Goal: Communication & Community: Participate in discussion

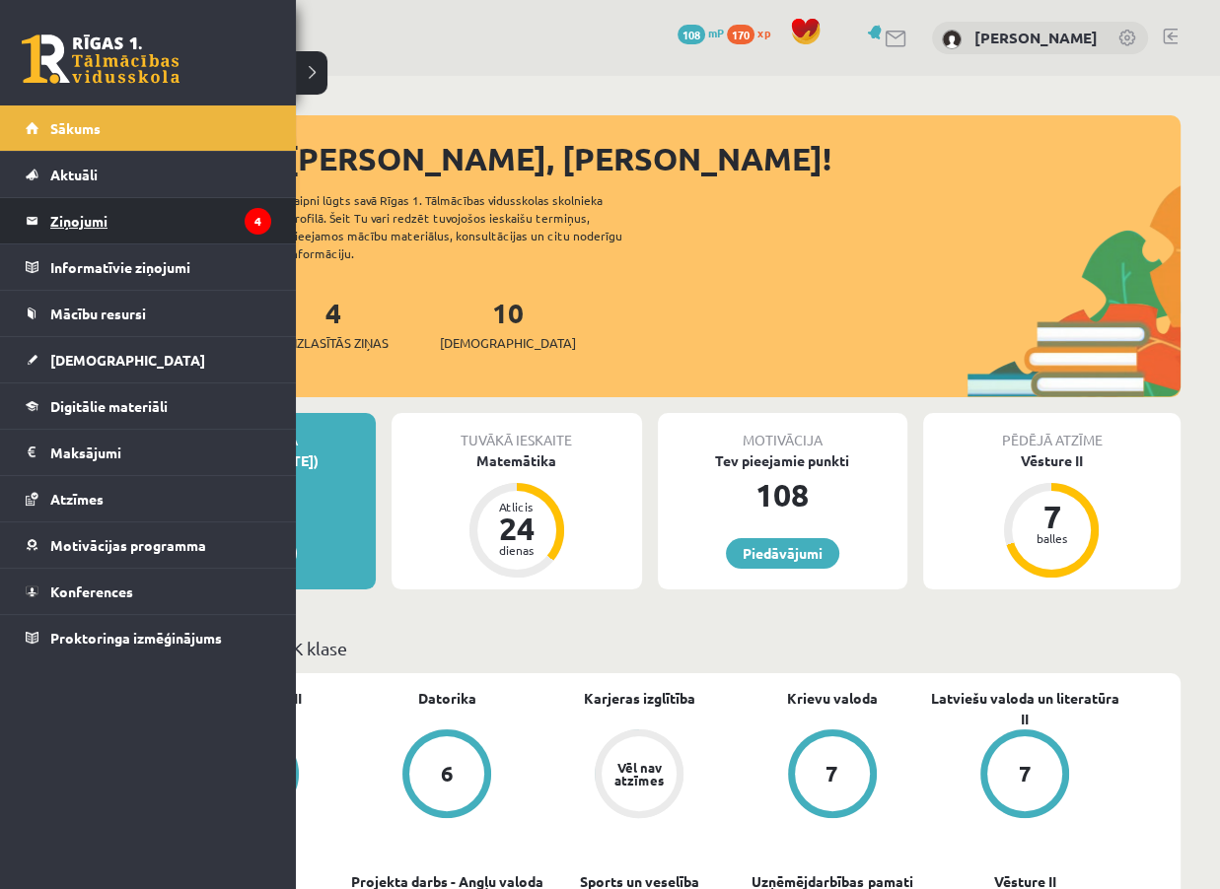
click at [91, 208] on legend "Ziņojumi 4" at bounding box center [160, 220] width 221 height 45
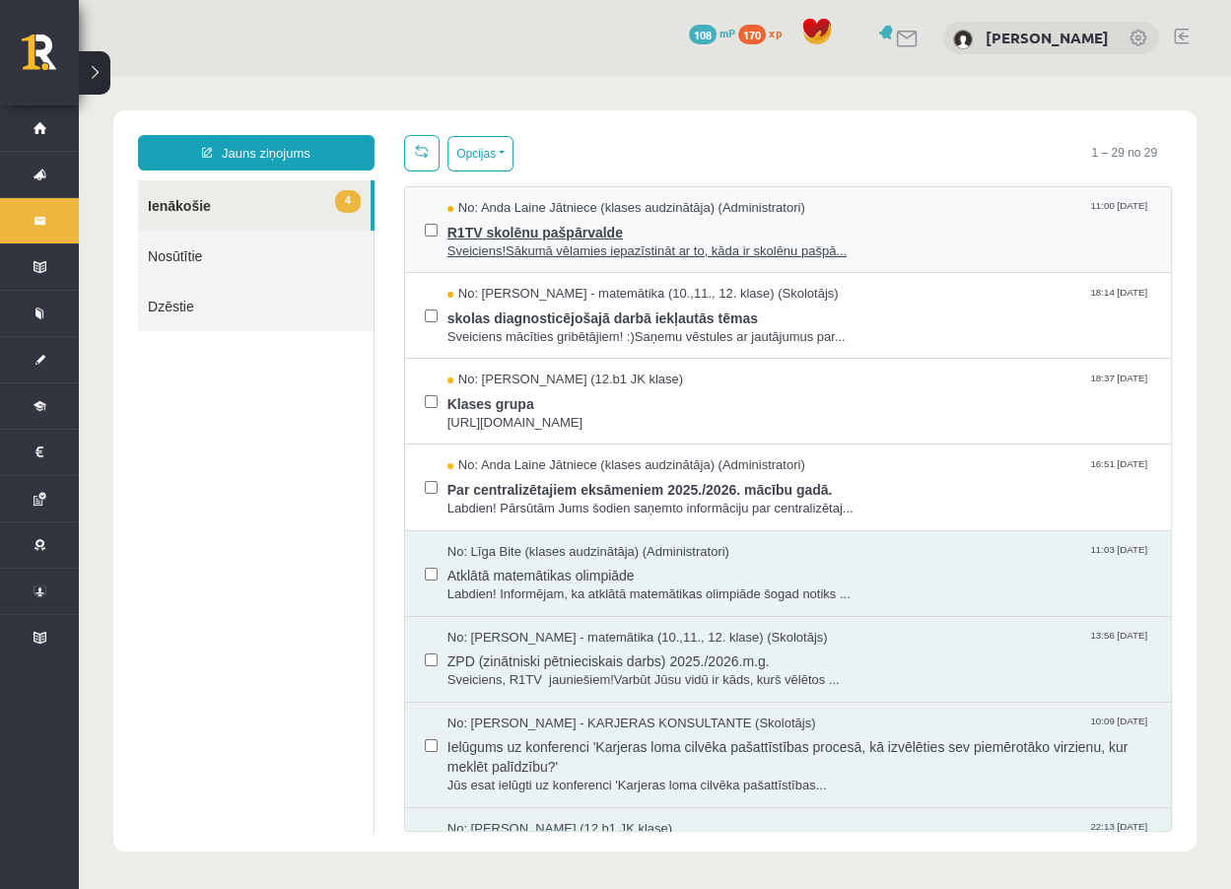
click at [541, 244] on span "Sveiciens!Sākumā vēlamies iepazīstināt ar to, kāda ir skolēnu pašpā..." at bounding box center [800, 252] width 704 height 19
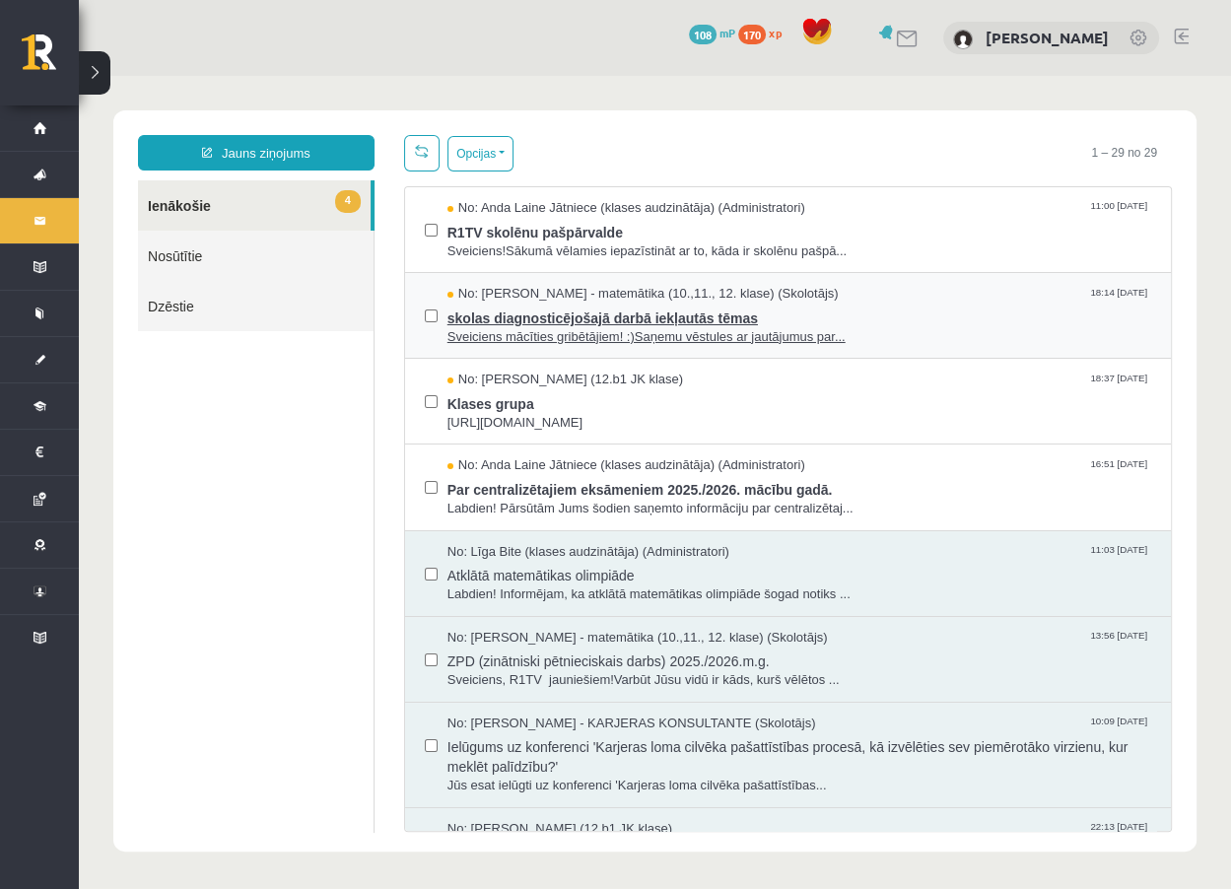
click at [523, 333] on span "Sveiciens mācīties gribētājiem! :)Saņemu vēstules ar jautājumus par..." at bounding box center [800, 337] width 704 height 19
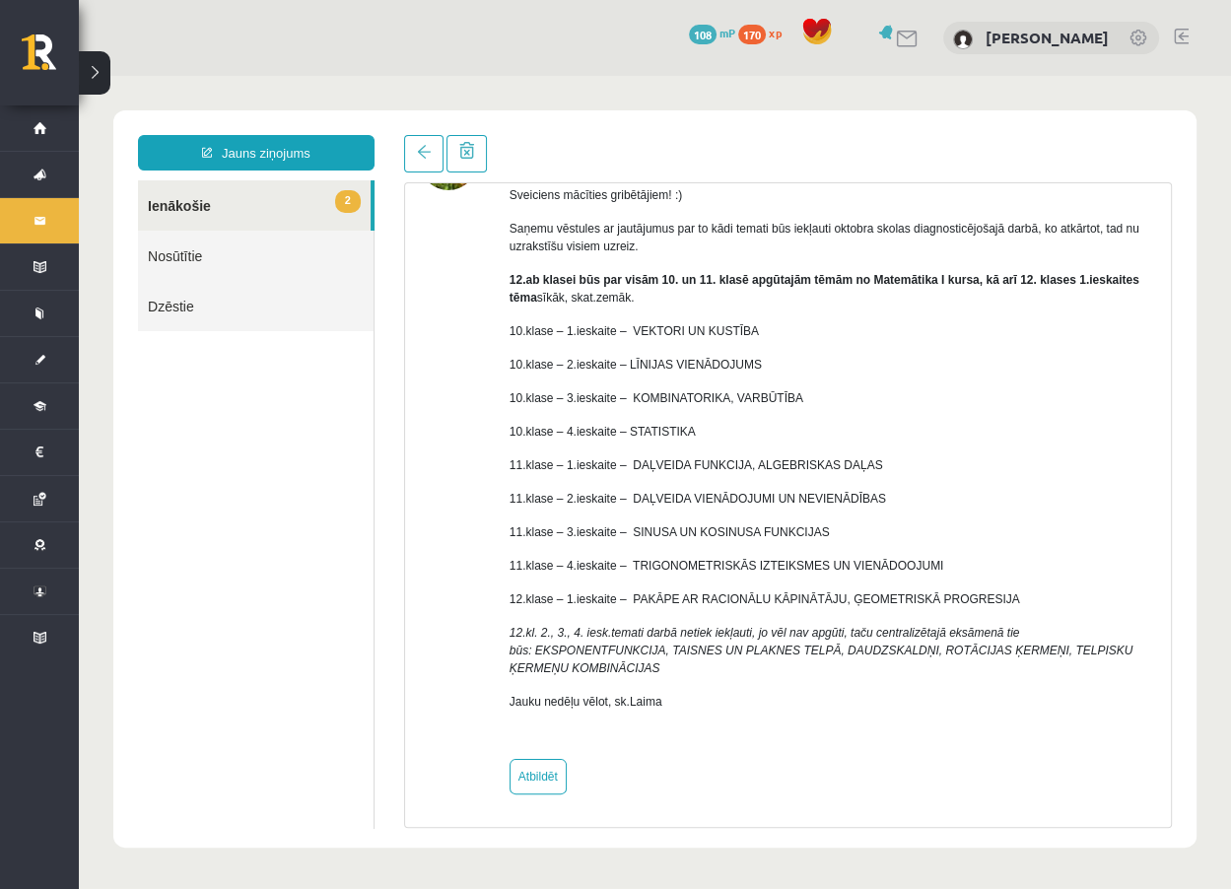
scroll to position [60, 0]
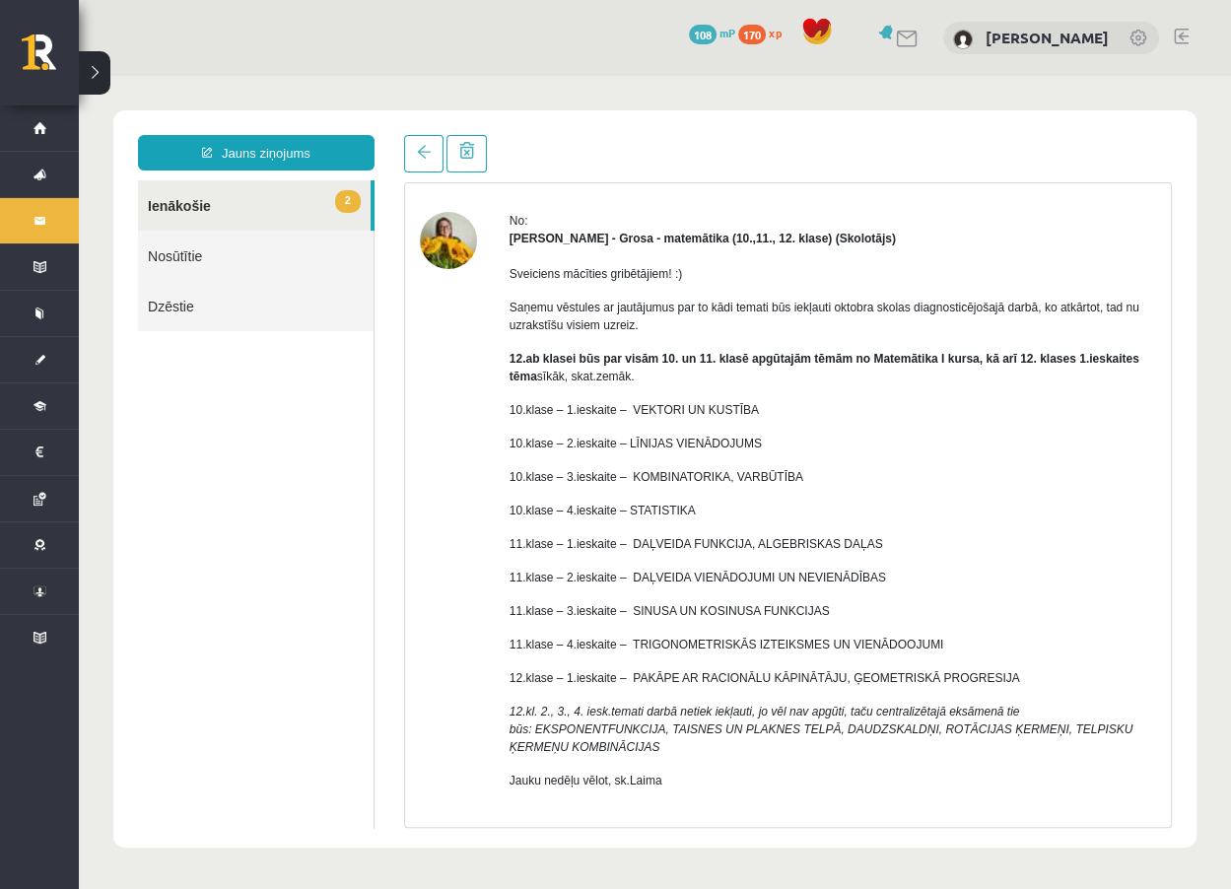
click at [1183, 457] on div "Temats: skolas diagnosticējošajā darbā iekļautās tēmas 18:14 [DATE] No: [PERSON…" at bounding box center [788, 481] width 798 height 693
click at [1089, 688] on div "Sveiciens mācīties gribētājiem! :) Saņemu vēstules ar jautājumus par to kādi te…" at bounding box center [833, 535] width 647 height 576
click at [1151, 443] on div "No: [PERSON_NAME] - matemātika (10.,11., 12. klase) (Skolotājs) Sveiciens mācīt…" at bounding box center [788, 543] width 766 height 662
drag, startPoint x: 1110, startPoint y: 796, endPoint x: 1053, endPoint y: 812, distance: 59.6
click at [1107, 799] on div "Sveiciens mācīties gribētājiem! :) Saņemu vēstules ar jautājumus par to kādi te…" at bounding box center [833, 535] width 647 height 576
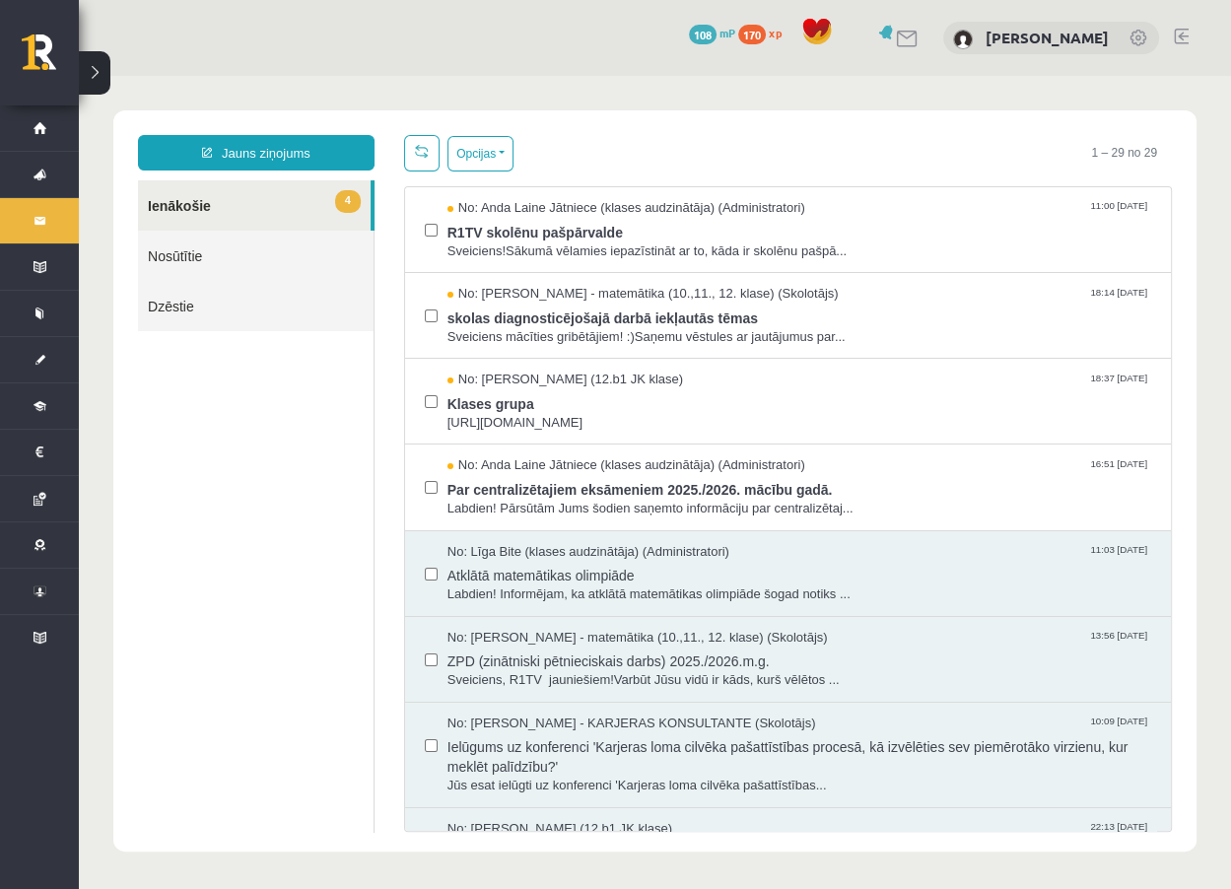
scroll to position [0, 0]
click at [502, 406] on span "Klases grupa" at bounding box center [800, 401] width 704 height 25
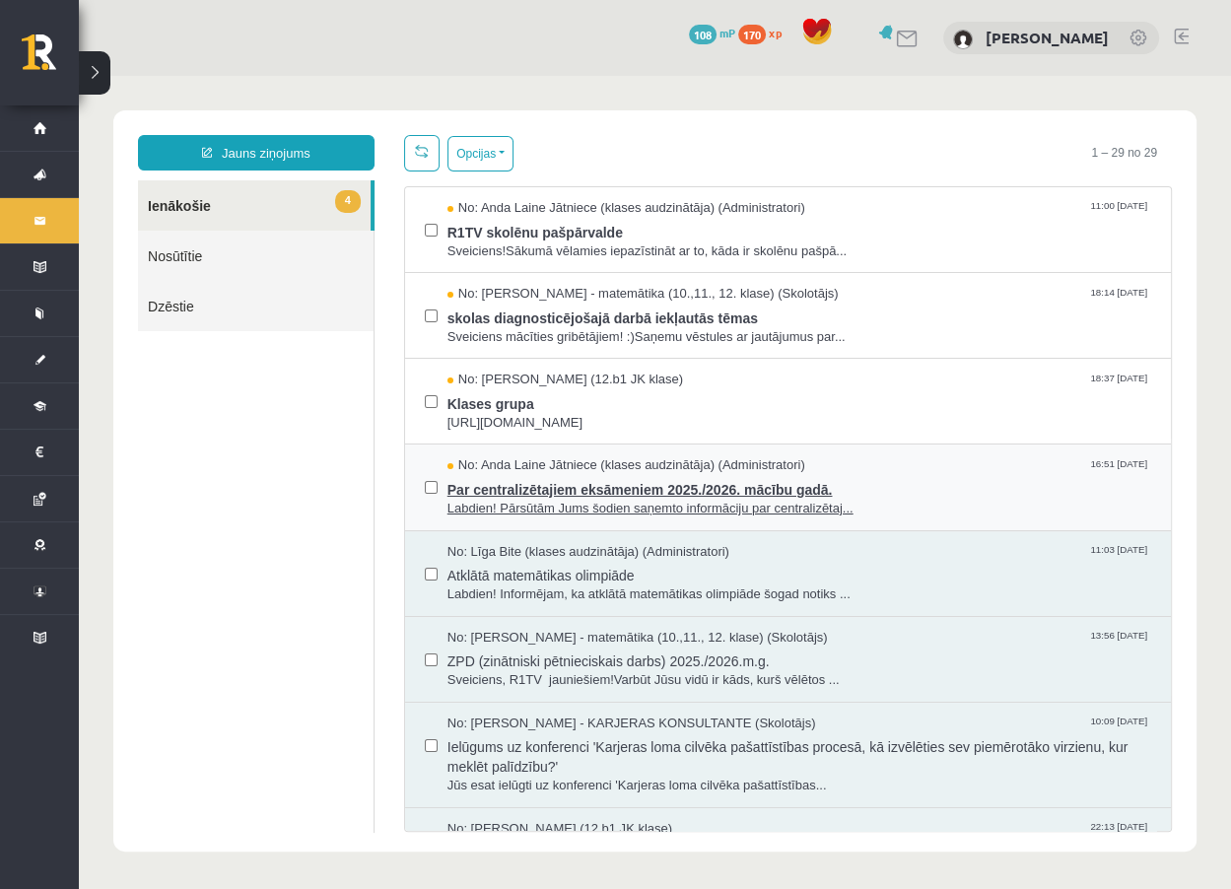
click at [561, 500] on span "Labdien! Pārsūtām Jums šodien saņemto informāciju par centralizētaj..." at bounding box center [800, 509] width 704 height 19
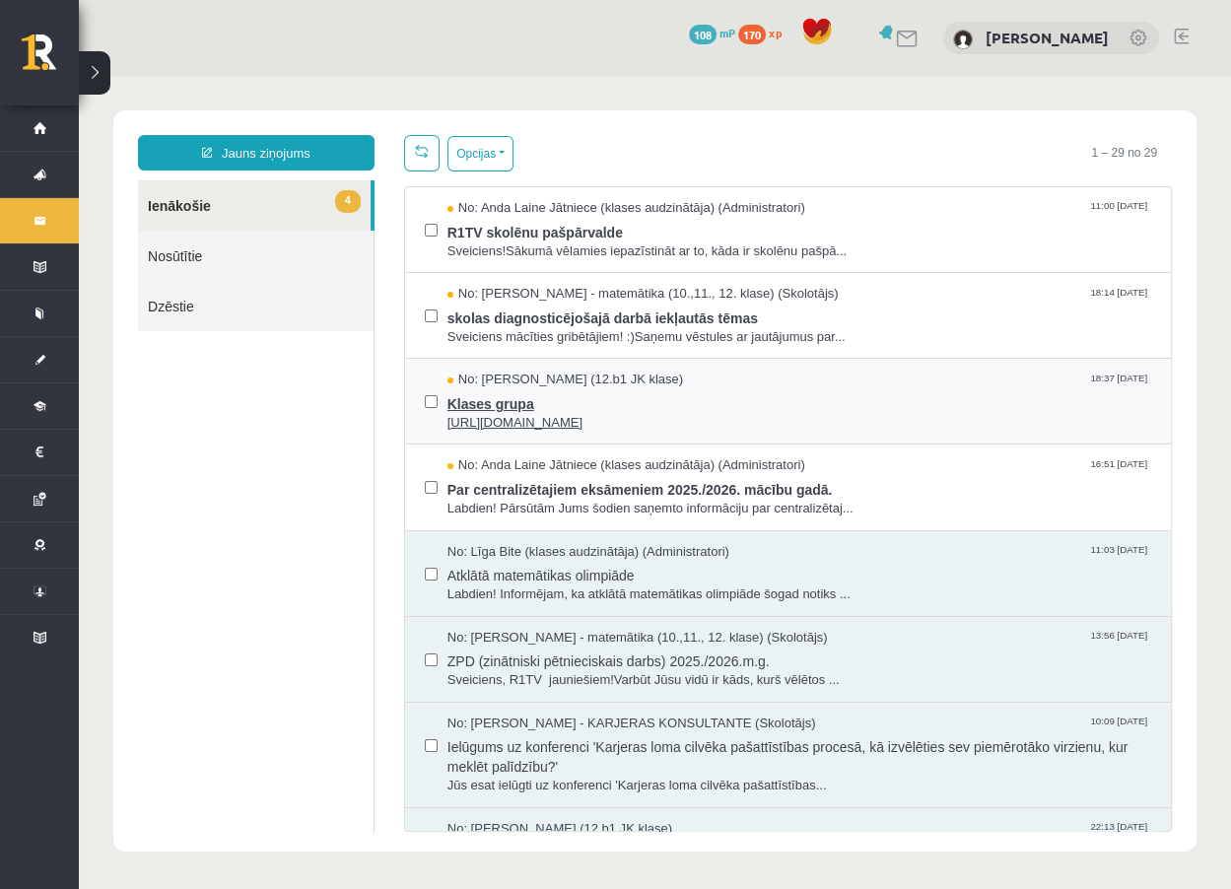
click at [514, 406] on span "Klases grupa" at bounding box center [800, 401] width 704 height 25
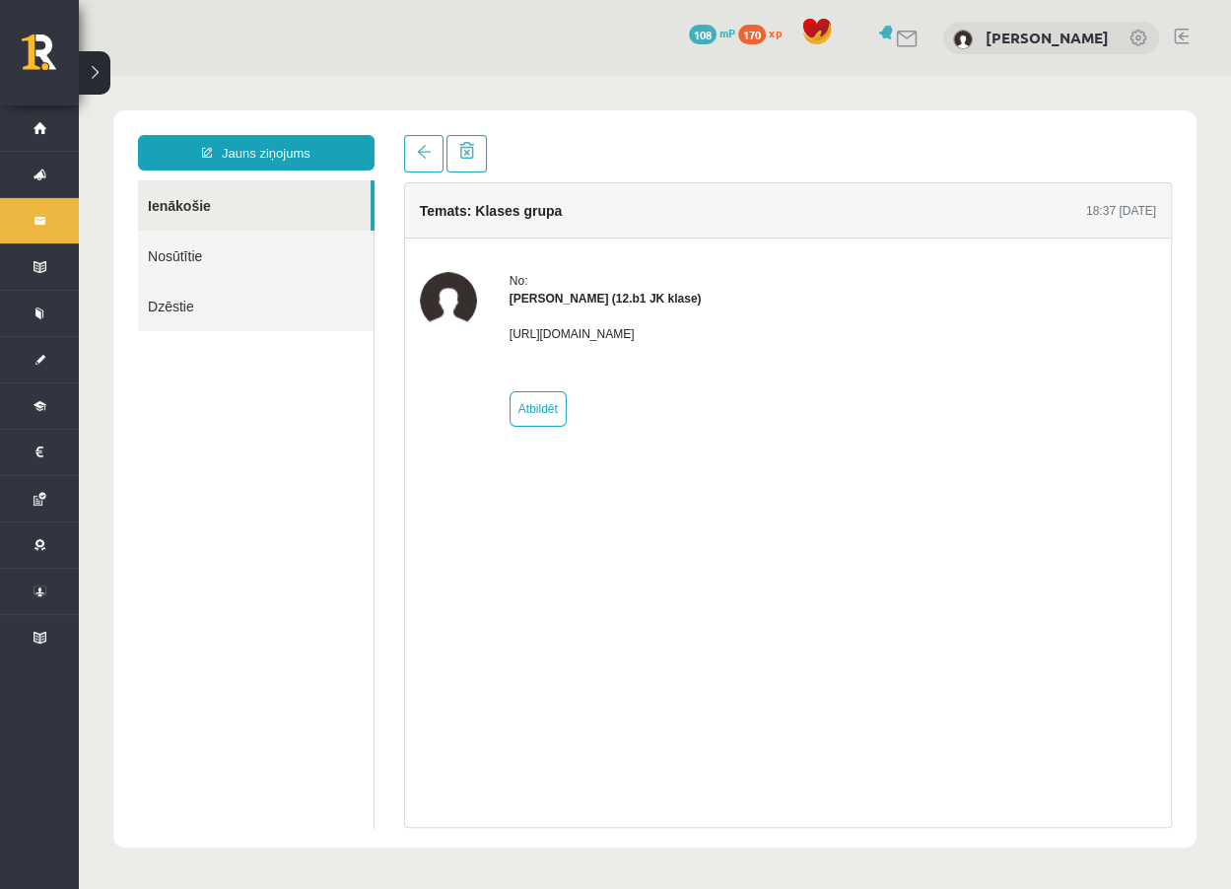
drag, startPoint x: 505, startPoint y: 338, endPoint x: 812, endPoint y: 337, distance: 307.6
click at [812, 337] on div "No: [PERSON_NAME] (12.b1 JK klase) [URL][DOMAIN_NAME] Atbildēt" at bounding box center [788, 349] width 736 height 155
copy p "[URL][DOMAIN_NAME]"
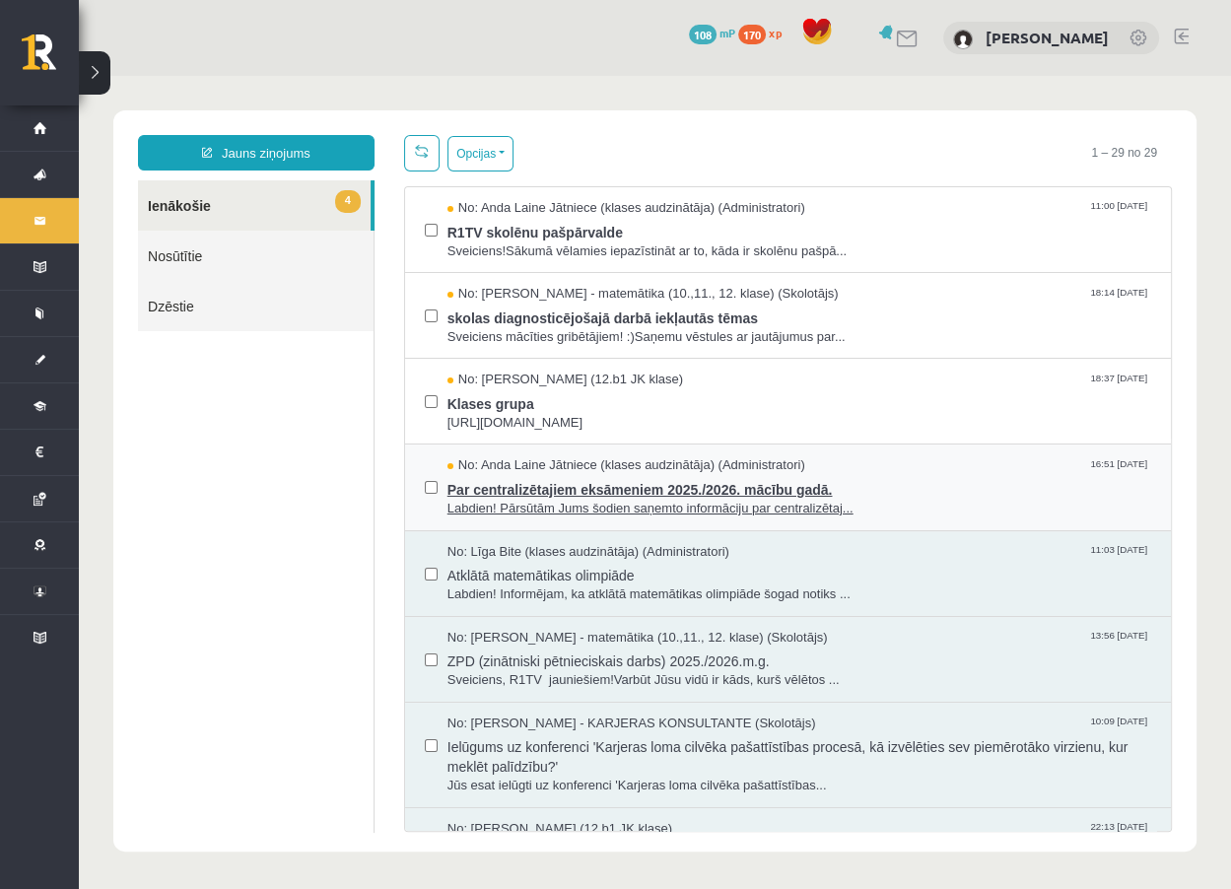
click at [547, 503] on span "Labdien! Pārsūtām Jums šodien saņemto informāciju par centralizētaj..." at bounding box center [800, 509] width 704 height 19
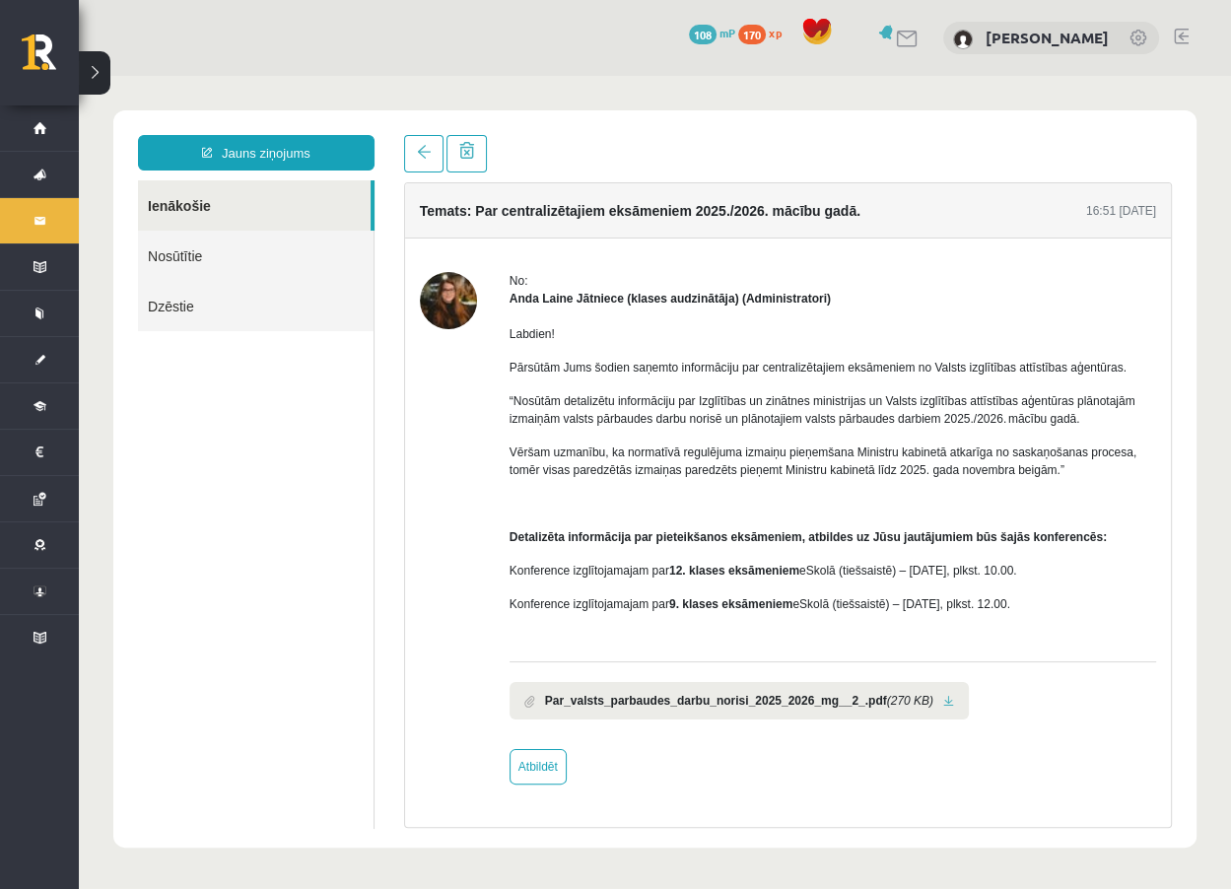
click at [1131, 722] on div "Par_valsts_parbaudes_darbu_norisi_2025_2026_mg__2_.pdf (270 KB)" at bounding box center [833, 696] width 647 height 68
click at [1055, 733] on div "No: [PERSON_NAME] Jātniece (klases audzinātāja) (Administratori) Labdien! Pārsū…" at bounding box center [833, 528] width 647 height 513
